Goal: Task Accomplishment & Management: Manage account settings

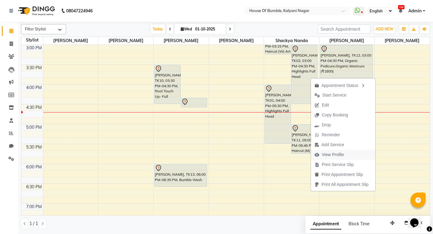
click at [338, 152] on span "View Profile" at bounding box center [333, 155] width 22 height 6
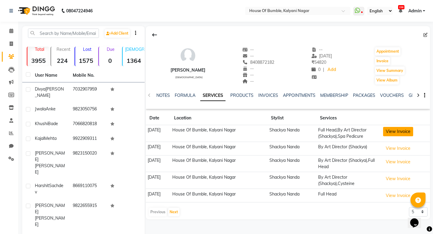
click at [406, 131] on button "View Invoice" at bounding box center [398, 131] width 30 height 9
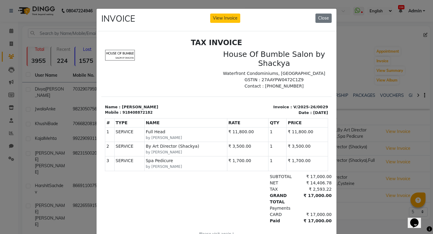
click at [49, 95] on ngb-modal-window "INVOICE View Invoice Close" at bounding box center [216, 117] width 433 height 234
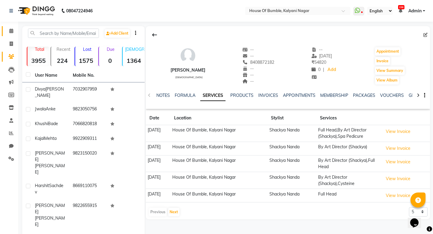
click at [15, 27] on link "Calendar" at bounding box center [9, 31] width 14 height 10
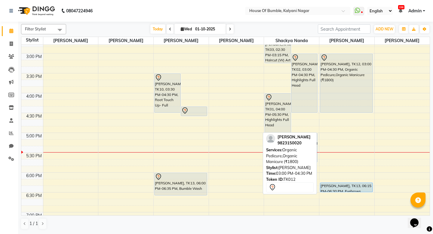
scroll to position [231, 0]
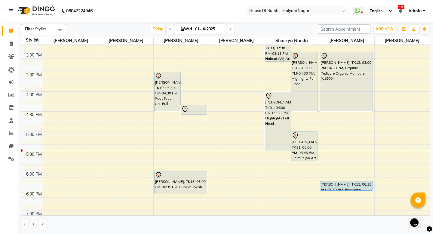
click at [229, 28] on icon at bounding box center [230, 29] width 2 height 4
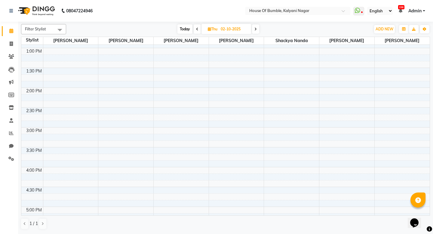
scroll to position [157, 0]
click at [254, 29] on span at bounding box center [255, 28] width 7 height 9
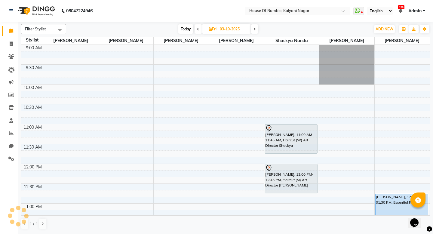
scroll to position [0, 0]
click at [184, 32] on span "Today" at bounding box center [185, 28] width 15 height 9
type input "01-10-2025"
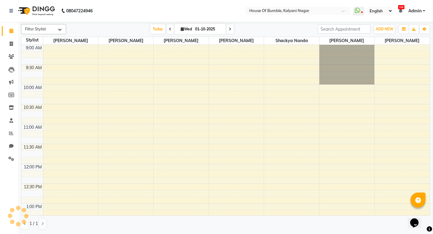
scroll to position [306, 0]
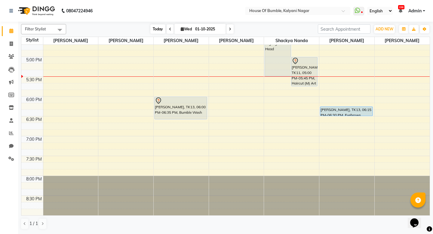
click at [154, 30] on span "Today" at bounding box center [157, 28] width 15 height 9
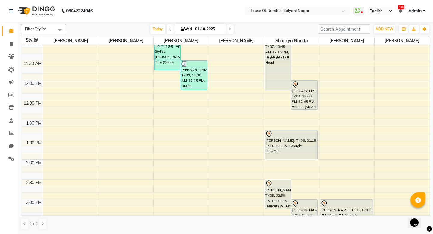
scroll to position [35, 0]
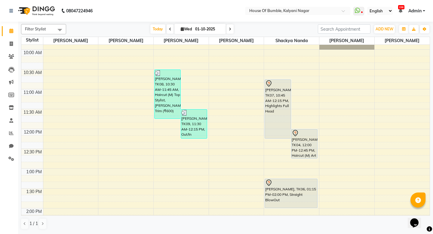
click at [281, 115] on div "[PERSON_NAME], TK07, 10:45 AM-12:15 PM, Highlights Full Head" at bounding box center [278, 109] width 26 height 59
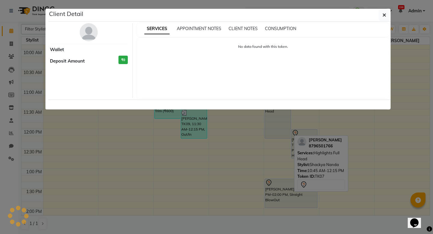
select select "7"
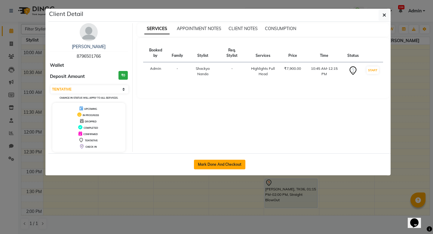
click at [215, 163] on button "Mark Done And Checkout" at bounding box center [219, 165] width 51 height 10
select select "579"
select select "service"
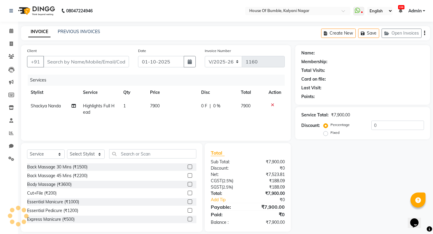
type input "8796501766"
select select "76627"
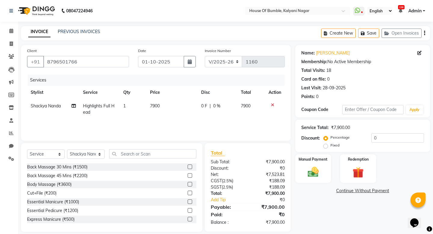
click at [155, 109] on td "7900" at bounding box center [172, 109] width 51 height 20
select select "76627"
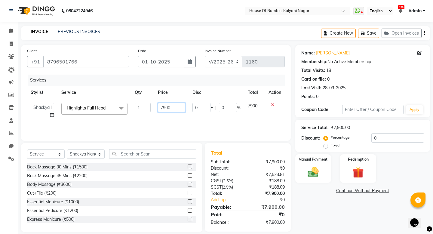
click at [173, 109] on input "7900" at bounding box center [171, 107] width 27 height 9
type input "7"
type input "15750"
click at [315, 176] on img at bounding box center [313, 172] width 19 height 13
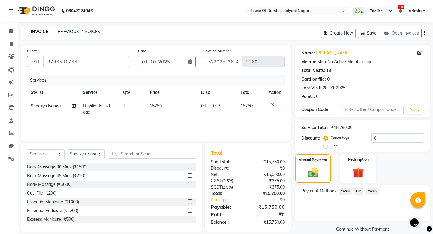
click at [378, 191] on span "CARD" at bounding box center [372, 191] width 13 height 7
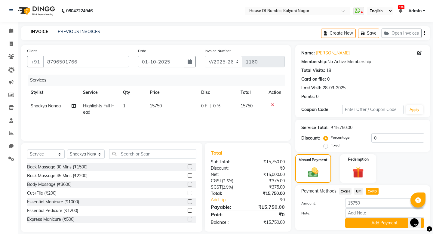
drag, startPoint x: 367, startPoint y: 223, endPoint x: 380, endPoint y: 190, distance: 35.8
click at [368, 223] on button "Add Payment" at bounding box center [385, 222] width 79 height 9
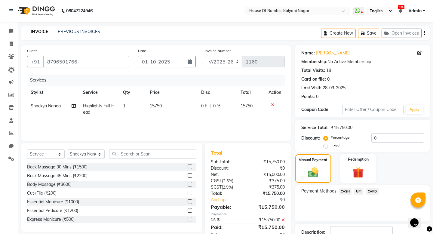
scroll to position [43, 0]
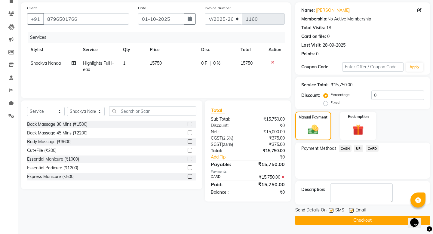
click at [333, 212] on label at bounding box center [331, 210] width 5 height 5
click at [333, 212] on input "checkbox" at bounding box center [331, 211] width 4 height 4
checkbox input "false"
click at [332, 220] on button "Checkout" at bounding box center [363, 220] width 135 height 9
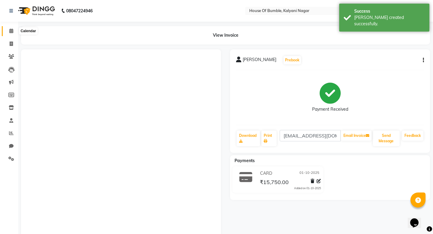
click at [10, 31] on icon at bounding box center [11, 31] width 4 height 5
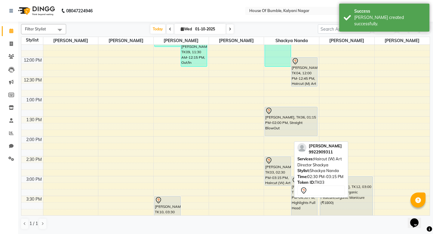
scroll to position [106, 0]
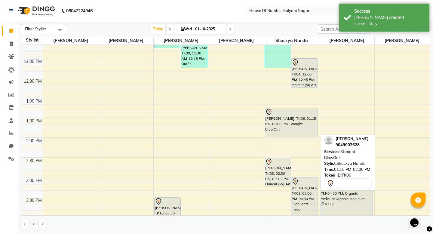
click at [276, 127] on div "[PERSON_NAME], TK06, 01:15 PM-02:00 PM, Straight BlowOut" at bounding box center [291, 122] width 52 height 29
select select "7"
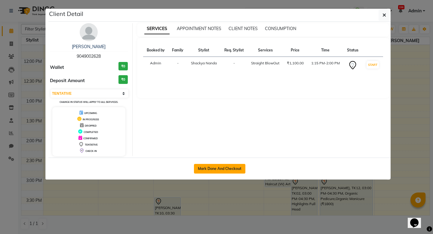
click at [208, 171] on button "Mark Done And Checkout" at bounding box center [219, 169] width 51 height 10
select select "579"
select select "service"
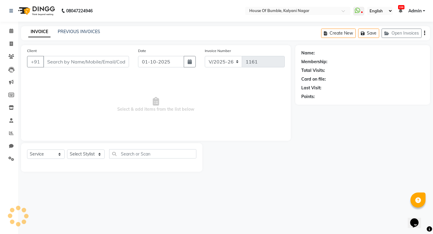
type input "9049002628"
select select "76627"
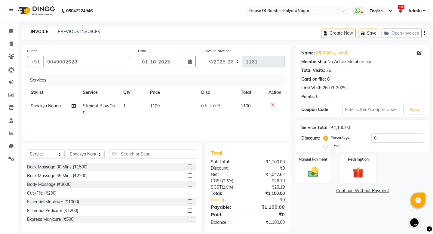
click at [153, 107] on span "1100" at bounding box center [155, 105] width 10 height 5
select select "76627"
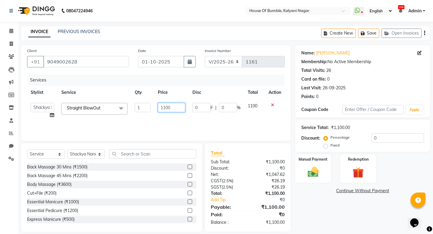
click at [165, 107] on input "1100" at bounding box center [171, 107] width 27 height 9
type input "1800"
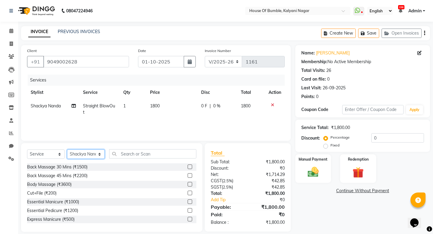
select select "88241"
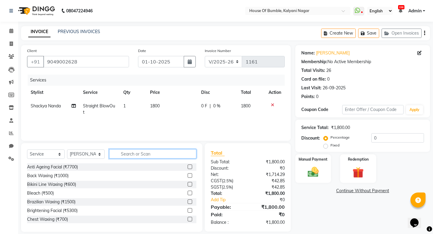
click at [126, 152] on input "text" at bounding box center [152, 153] width 87 height 9
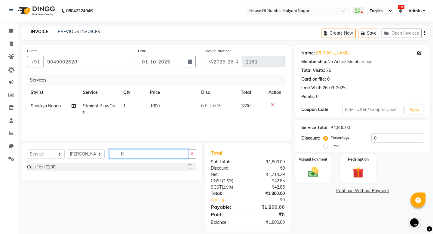
type input "fil"
click at [188, 167] on label at bounding box center [190, 167] width 5 height 5
click at [188, 167] on input "checkbox" at bounding box center [190, 167] width 4 height 4
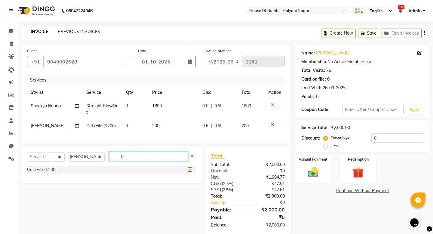
click at [169, 152] on input "fil" at bounding box center [148, 156] width 79 height 9
checkbox input "false"
click at [169, 152] on input "fil" at bounding box center [148, 156] width 79 height 9
type input "upp"
click at [192, 170] on label at bounding box center [190, 169] width 5 height 5
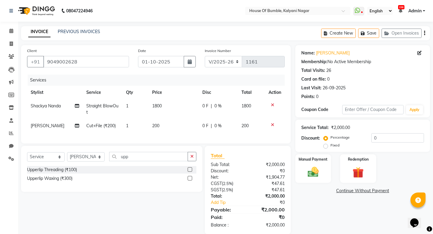
click at [192, 170] on input "checkbox" at bounding box center [190, 170] width 4 height 4
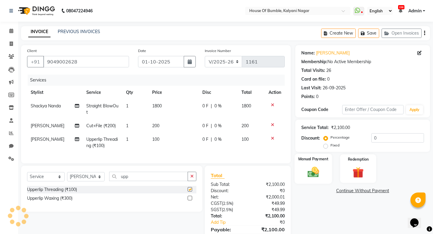
checkbox input "false"
click at [306, 170] on img at bounding box center [313, 172] width 19 height 13
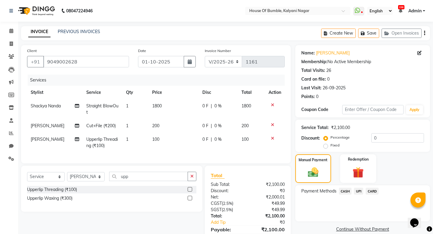
click at [361, 190] on span "UPI" at bounding box center [358, 191] width 9 height 7
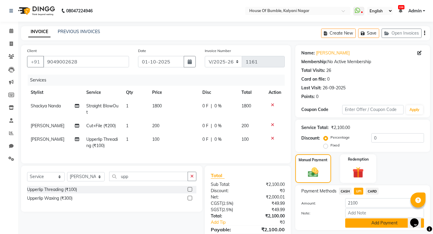
click at [368, 218] on button "Add Payment" at bounding box center [385, 222] width 79 height 9
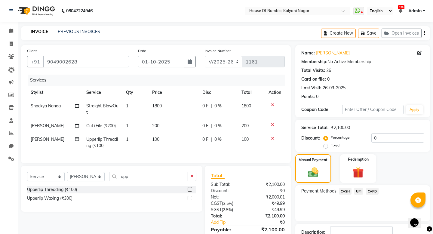
scroll to position [29, 0]
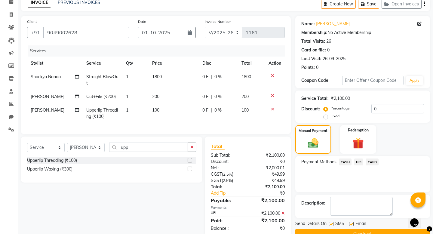
click at [331, 223] on label at bounding box center [331, 224] width 5 height 5
click at [331, 223] on input "checkbox" at bounding box center [331, 224] width 4 height 4
checkbox input "false"
click at [329, 231] on button "Checkout" at bounding box center [363, 233] width 135 height 9
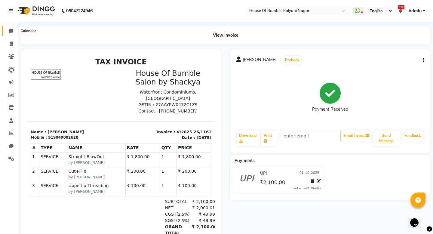
click at [10, 29] on icon at bounding box center [11, 31] width 4 height 5
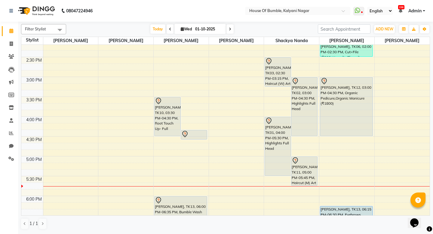
scroll to position [197, 0]
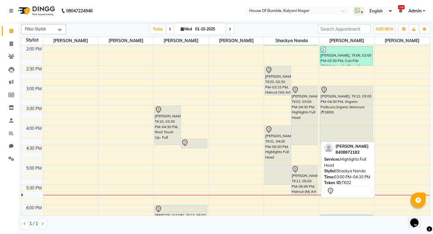
click at [305, 120] on div "[PERSON_NAME], TK02, 03:00 PM-04:30 PM, Highlights Full Head" at bounding box center [305, 115] width 26 height 59
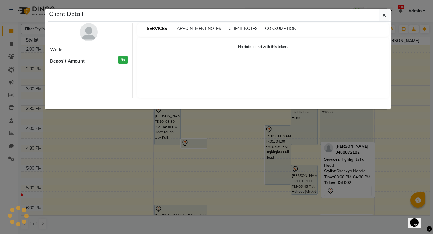
select select "7"
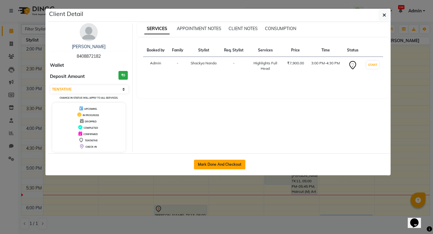
click at [240, 163] on button "Mark Done And Checkout" at bounding box center [219, 165] width 51 height 10
select select "579"
select select "service"
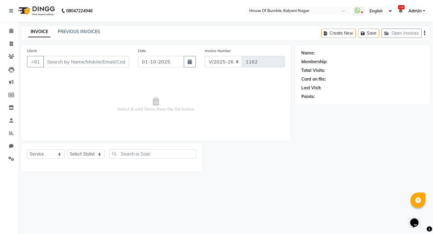
type input "8408872182"
select select "76627"
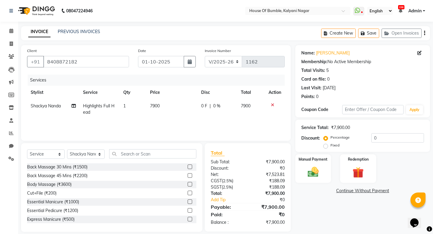
click at [160, 107] on span "7900" at bounding box center [155, 105] width 10 height 5
select select "76627"
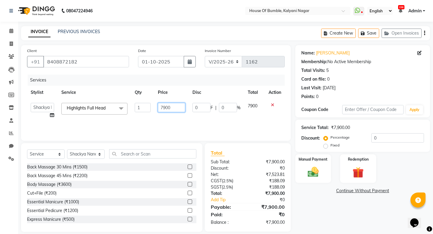
click at [163, 108] on input "7900" at bounding box center [171, 107] width 27 height 9
type input "11800"
click at [175, 122] on div "Services Stylist Service Qty Price Disc Total Action - [PERSON_NAME] [PERSON_NA…" at bounding box center [156, 105] width 258 height 60
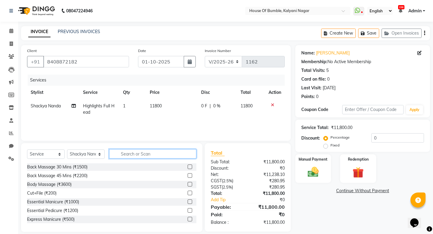
click at [122, 154] on input "text" at bounding box center [152, 153] width 87 height 9
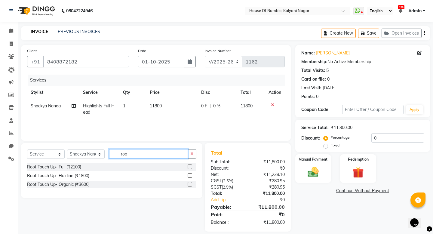
type input "roo"
click at [191, 184] on label at bounding box center [190, 184] width 5 height 5
click at [191, 184] on input "checkbox" at bounding box center [190, 185] width 4 height 4
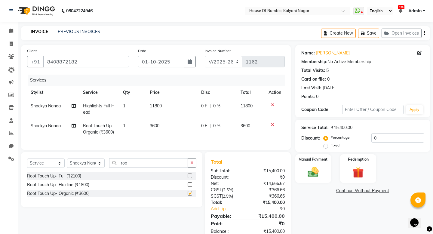
checkbox input "false"
click at [138, 164] on input "roo" at bounding box center [148, 162] width 79 height 9
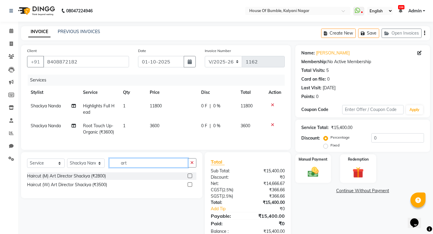
type input "art"
click at [191, 185] on label at bounding box center [190, 184] width 5 height 5
click at [191, 185] on input "checkbox" at bounding box center [190, 185] width 4 height 4
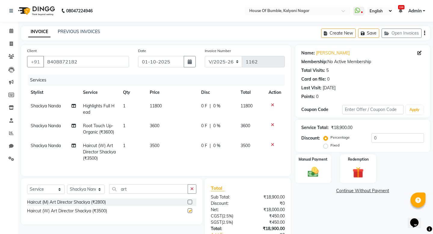
checkbox input "false"
click at [315, 166] on img at bounding box center [313, 172] width 19 height 13
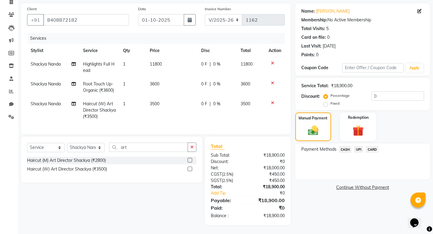
click at [369, 152] on span "CARD" at bounding box center [372, 149] width 13 height 7
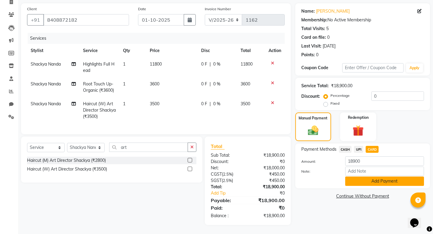
click at [360, 182] on button "Add Payment" at bounding box center [385, 181] width 79 height 9
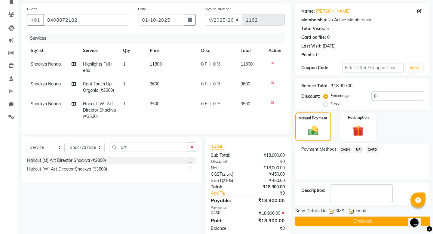
scroll to position [54, 0]
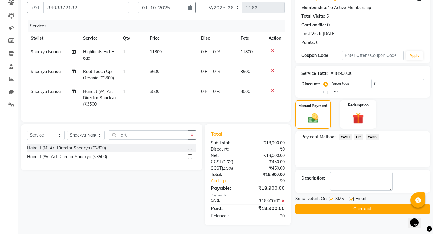
click at [332, 197] on label at bounding box center [331, 199] width 5 height 5
click at [332, 197] on input "checkbox" at bounding box center [331, 199] width 4 height 4
checkbox input "false"
click at [340, 209] on button "Checkout" at bounding box center [363, 208] width 135 height 9
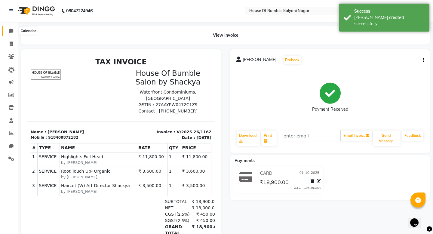
click at [11, 33] on icon at bounding box center [11, 31] width 4 height 5
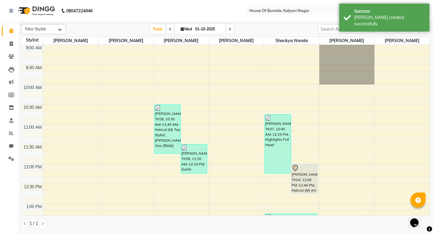
scroll to position [185, 0]
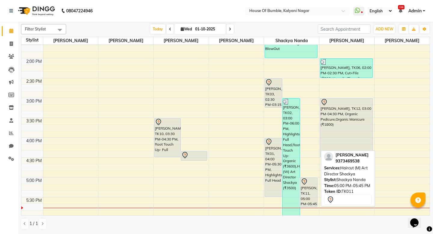
click at [313, 192] on div "[PERSON_NAME], TK11, 05:00 PM-05:45 PM, Haircut (M) Art Director Shackya" at bounding box center [309, 192] width 17 height 29
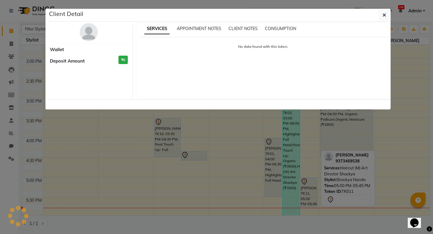
select select "7"
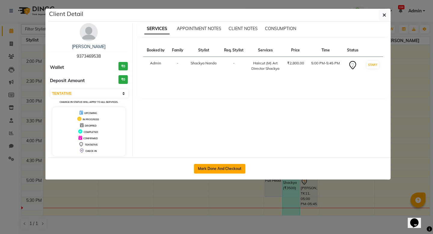
click at [222, 169] on button "Mark Done And Checkout" at bounding box center [219, 169] width 51 height 10
select select "service"
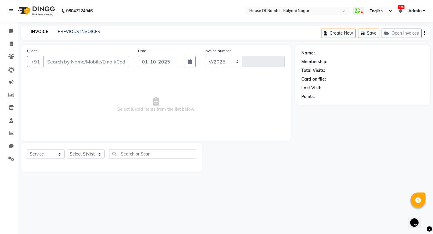
select select "579"
type input "1163"
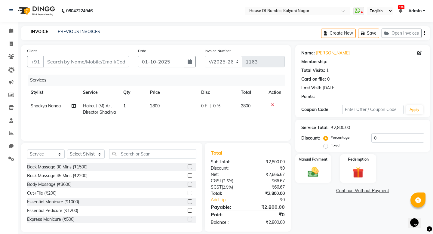
type input "9373469538"
select select "76627"
click at [312, 164] on div "Manual Payment" at bounding box center [313, 169] width 37 height 30
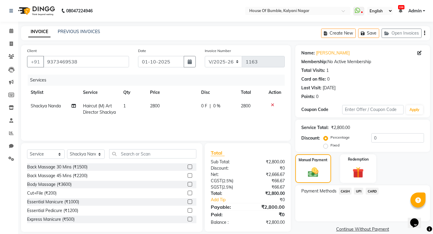
click at [344, 192] on span "CASH" at bounding box center [345, 191] width 13 height 7
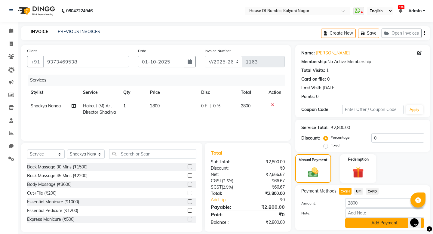
click at [368, 218] on button "Add Payment" at bounding box center [385, 222] width 79 height 9
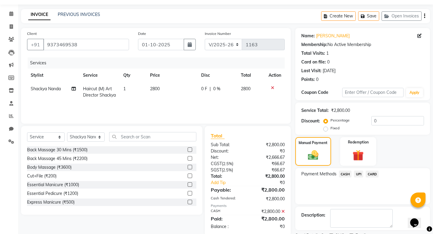
scroll to position [43, 0]
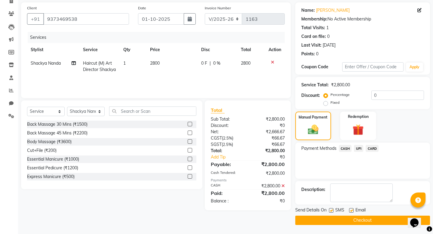
click at [331, 210] on label at bounding box center [331, 210] width 5 height 5
click at [331, 210] on input "checkbox" at bounding box center [331, 211] width 4 height 4
checkbox input "false"
click at [324, 222] on button "Checkout" at bounding box center [363, 220] width 135 height 9
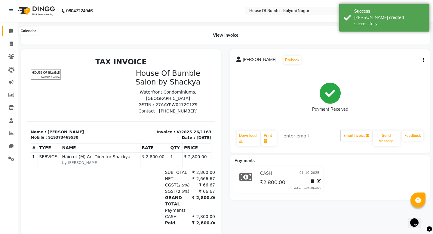
click at [13, 30] on icon at bounding box center [11, 31] width 4 height 5
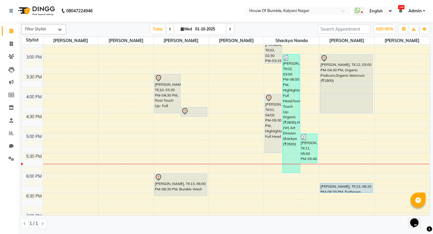
scroll to position [225, 0]
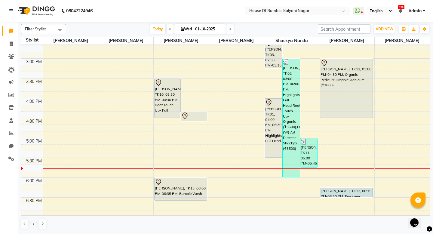
click at [229, 28] on icon at bounding box center [230, 29] width 2 height 4
type input "02-10-2025"
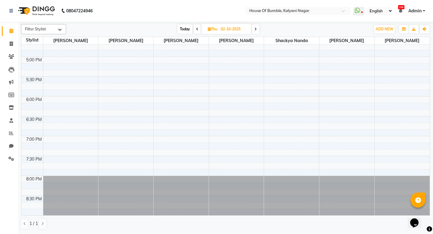
scroll to position [306, 0]
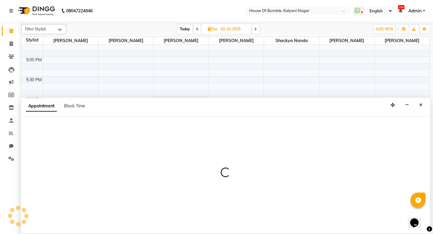
select select "9480"
select select "1080"
select select "tentative"
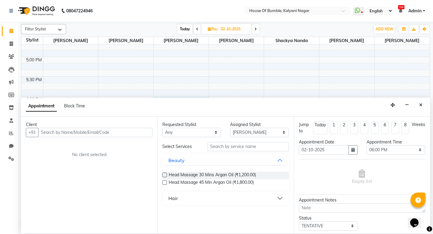
click at [85, 134] on input "text" at bounding box center [95, 132] width 114 height 9
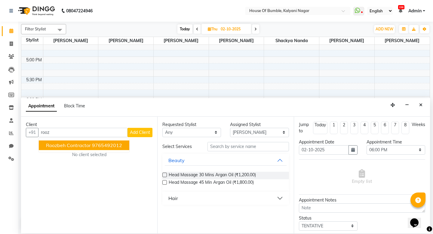
click at [82, 144] on span "Roozbeh Contractor" at bounding box center [68, 145] width 45 height 6
type input "9765492012"
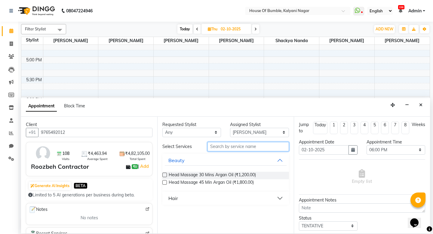
click at [232, 147] on input "text" at bounding box center [248, 146] width 81 height 9
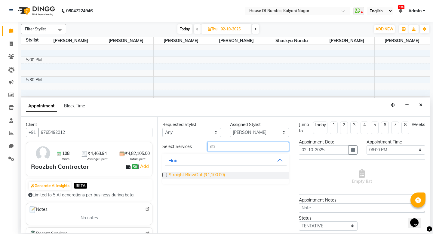
type input "str"
click at [169, 173] on span "Straight BlowOut (₹1,100.00)" at bounding box center [197, 176] width 56 height 8
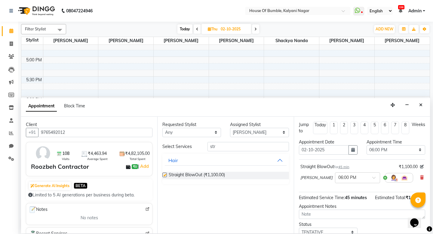
checkbox input "false"
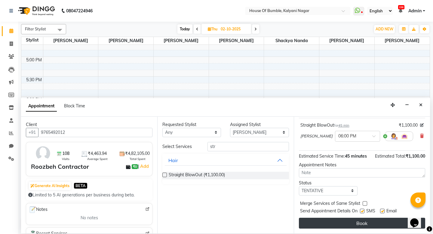
scroll to position [42, 0]
click at [356, 224] on button "Book" at bounding box center [362, 223] width 126 height 11
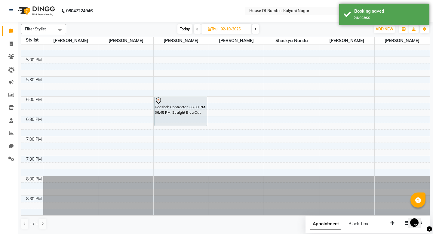
click at [181, 32] on span "Today" at bounding box center [185, 28] width 15 height 9
type input "01-10-2025"
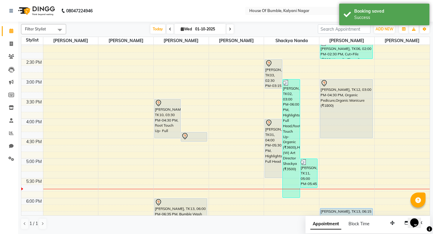
scroll to position [221, 0]
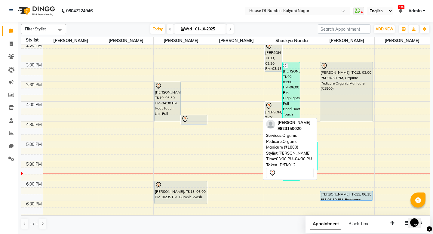
click at [368, 91] on div "[PERSON_NAME], TK12, 03:00 PM-04:30 PM, Organic Pedicure,Organic Manicure (₹180…" at bounding box center [347, 91] width 52 height 59
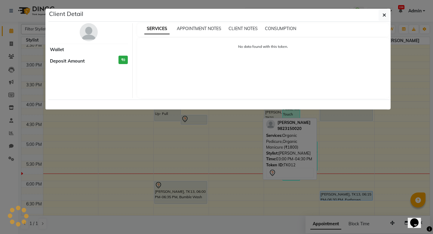
select select "7"
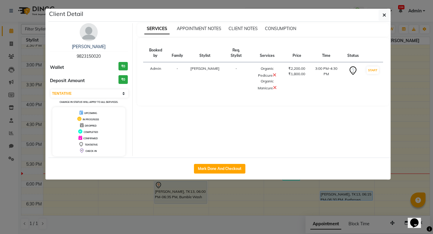
scroll to position [219, 0]
click at [387, 12] on button "button" at bounding box center [384, 14] width 11 height 11
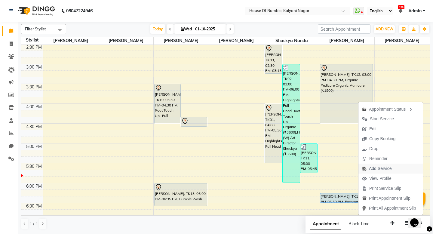
click at [373, 171] on span "Add Service" at bounding box center [380, 169] width 23 height 6
select select "88241"
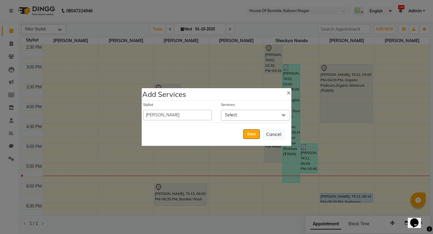
click at [237, 114] on span "Select" at bounding box center [255, 115] width 69 height 11
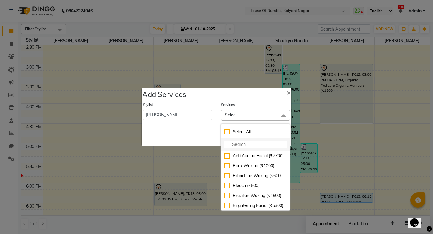
click at [234, 145] on input "multiselect-search" at bounding box center [256, 144] width 62 height 6
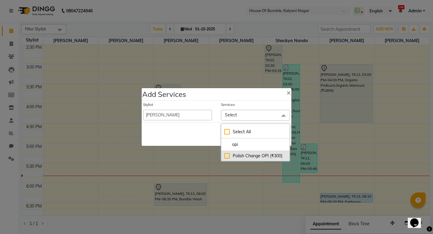
type input "opi"
click at [225, 158] on div "Polish Change OPI (₹300)" at bounding box center [256, 156] width 62 height 6
checkbox input "true"
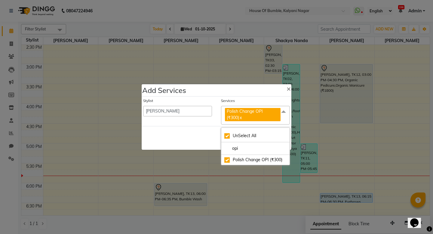
click at [212, 147] on div "Save Cancel" at bounding box center [217, 138] width 150 height 24
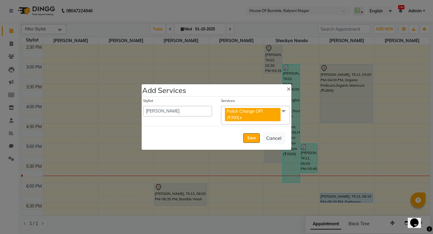
click at [253, 144] on div "Save Cancel" at bounding box center [217, 138] width 150 height 24
click at [253, 139] on button "Save" at bounding box center [251, 138] width 17 height 10
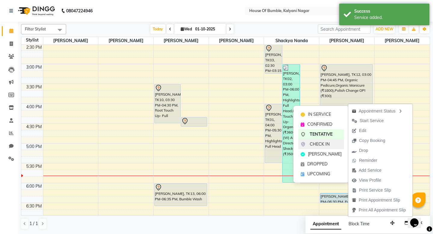
click at [315, 141] on span "CHECK IN" at bounding box center [320, 144] width 20 height 6
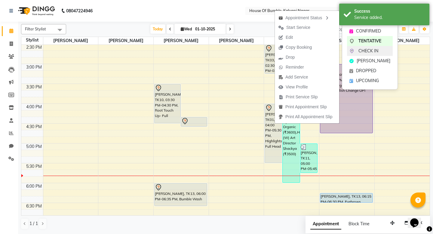
click at [361, 53] on span "CHECK IN" at bounding box center [369, 51] width 20 height 6
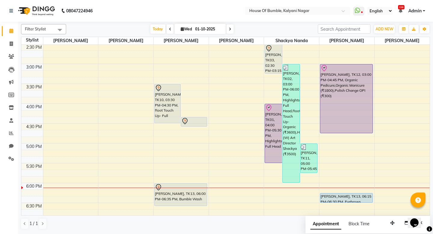
click at [229, 30] on icon at bounding box center [230, 29] width 2 height 4
type input "02-10-2025"
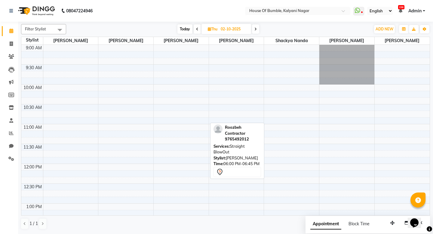
scroll to position [0, 0]
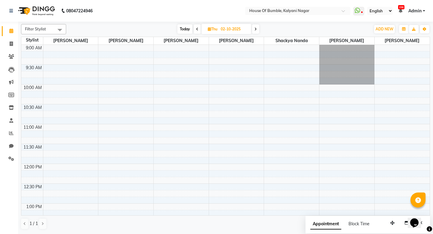
select select "9480"
select select "tentative"
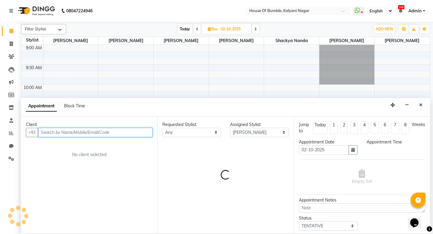
select select "660"
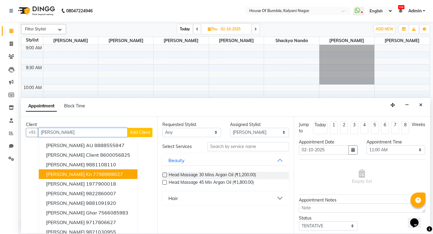
click at [107, 171] on button "[PERSON_NAME] kn 7798989027" at bounding box center [88, 174] width 99 height 10
type input "7798989027"
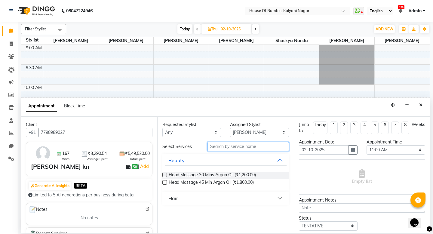
click at [253, 148] on input "text" at bounding box center [248, 146] width 81 height 9
type input "str"
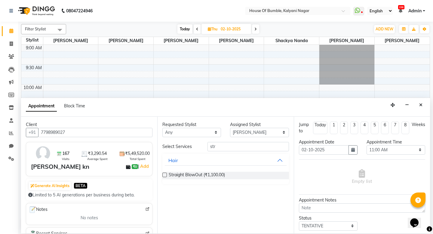
click at [164, 174] on label at bounding box center [165, 175] width 5 height 5
click at [164, 174] on input "checkbox" at bounding box center [165, 176] width 4 height 4
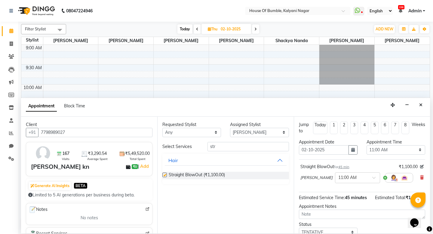
checkbox input "false"
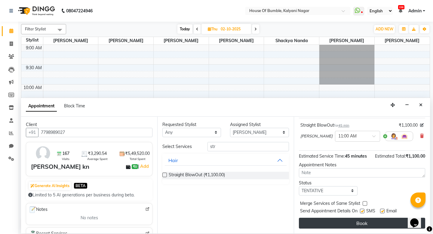
click at [378, 221] on button "Book" at bounding box center [362, 223] width 126 height 11
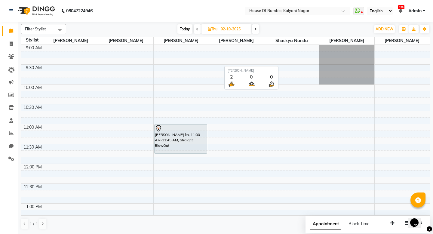
scroll to position [1, 0]
click at [184, 29] on span "Today" at bounding box center [185, 28] width 15 height 9
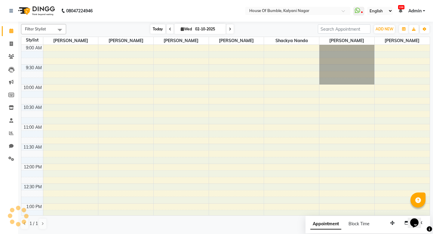
type input "01-10-2025"
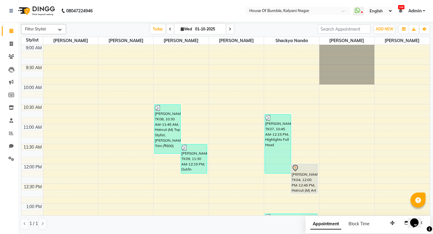
scroll to position [306, 0]
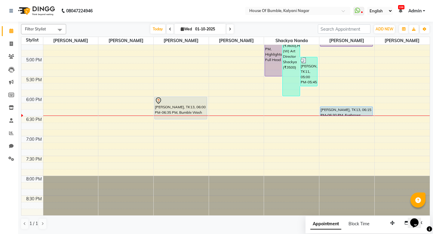
drag, startPoint x: 732, startPoint y: 249, endPoint x: 816, endPoint y: 421, distance: 191.5
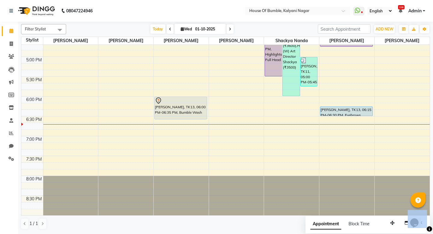
scroll to position [188, 0]
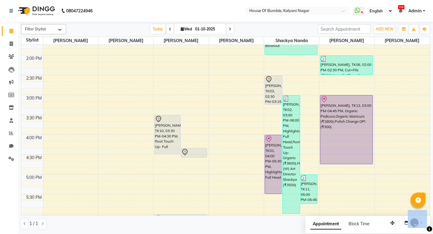
select select "76636"
select select "tentative"
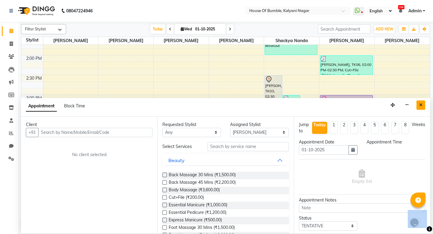
click at [422, 104] on icon "Close" at bounding box center [421, 105] width 3 height 4
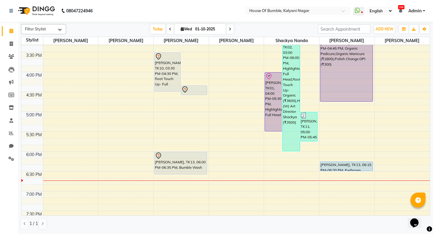
scroll to position [110, 0]
